Goal: Use online tool/utility: Utilize a website feature to perform a specific function

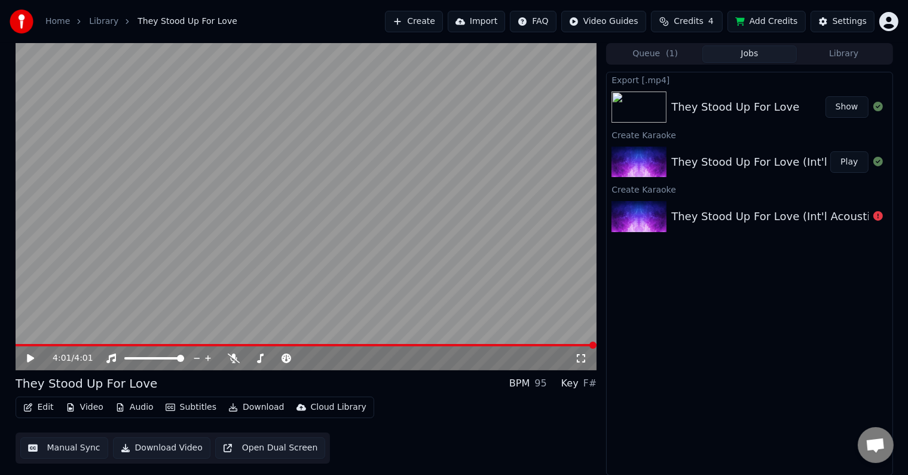
click at [426, 25] on button "Create" at bounding box center [414, 22] width 58 height 22
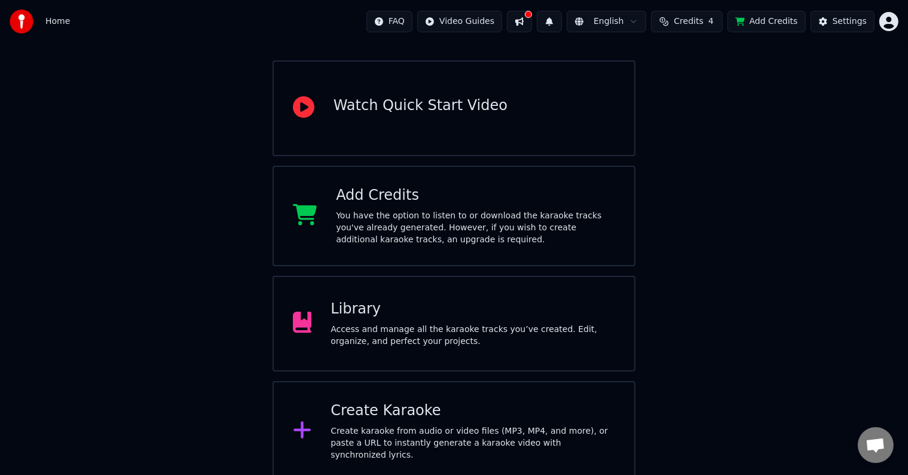
scroll to position [94, 0]
click at [438, 429] on div "Create karaoke from audio or video files (MP3, MP4, and more), or paste a URL t…" at bounding box center [473, 442] width 285 height 36
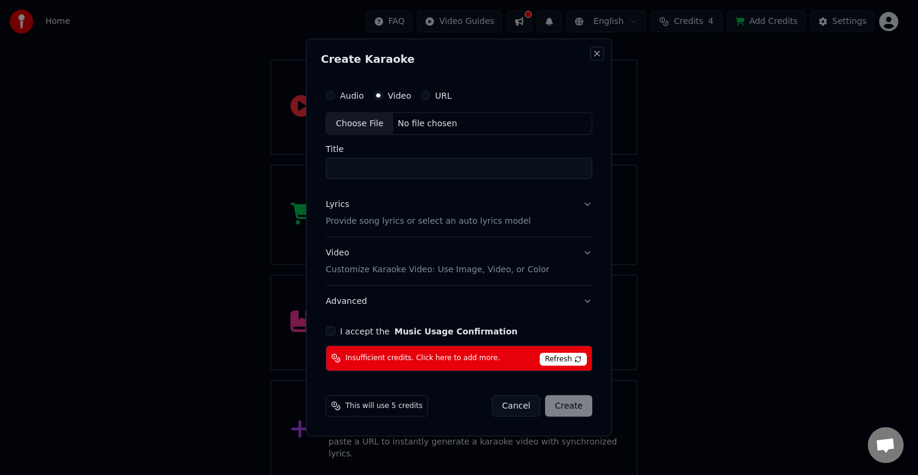
click at [597, 52] on button "Close" at bounding box center [597, 54] width 10 height 10
